Goal: Task Accomplishment & Management: Use online tool/utility

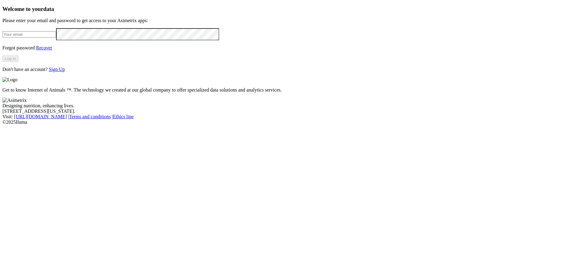
type input "[PERSON_NAME][EMAIL_ADDRESS][DOMAIN_NAME]"
click at [18, 62] on button "Log In" at bounding box center [10, 58] width 16 height 6
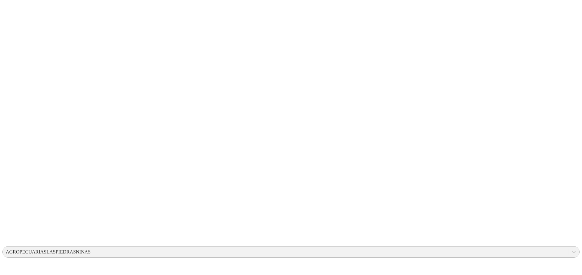
click at [91, 249] on div "AGROPECUARIASLASPIEDRASNINAS" at bounding box center [48, 251] width 85 height 5
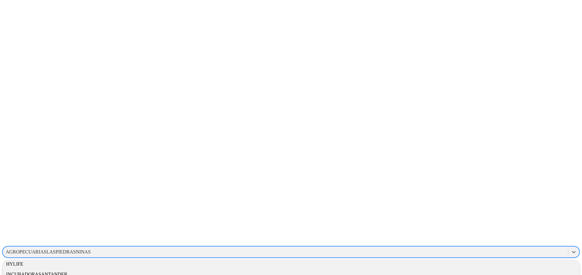
scroll to position [360, 0]
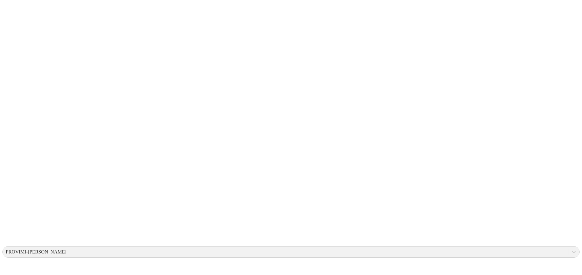
drag, startPoint x: 250, startPoint y: 116, endPoint x: 270, endPoint y: 130, distance: 23.6
